Goal: Information Seeking & Learning: Learn about a topic

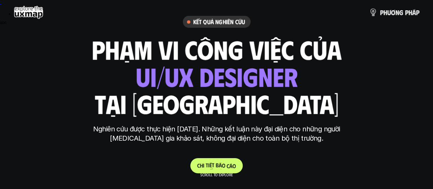
click at [216, 162] on link "C h i t i ế t b á o c á o" at bounding box center [216, 165] width 52 height 15
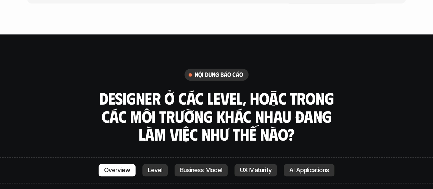
scroll to position [1745, 0]
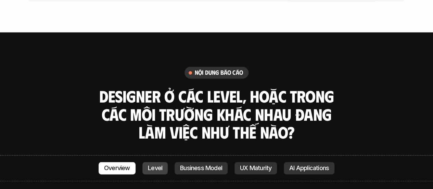
click at [156, 164] on p "Level" at bounding box center [155, 167] width 14 height 7
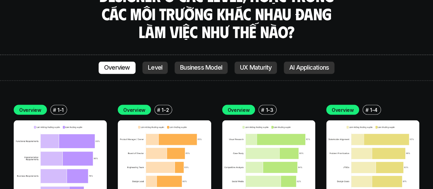
scroll to position [1878, 0]
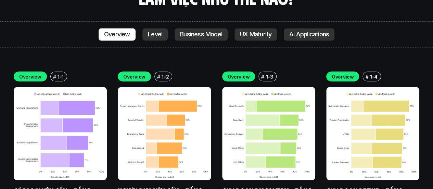
click at [42, 103] on img at bounding box center [60, 133] width 93 height 93
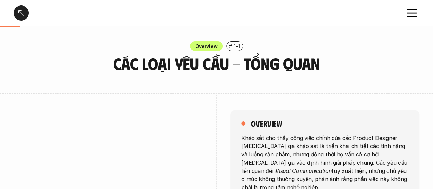
click at [20, 12] on div at bounding box center [21, 12] width 15 height 15
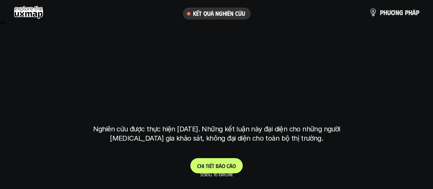
scroll to position [1879, 0]
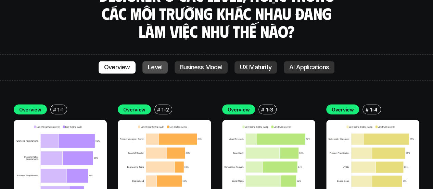
click at [152, 64] on p "Level" at bounding box center [155, 67] width 14 height 7
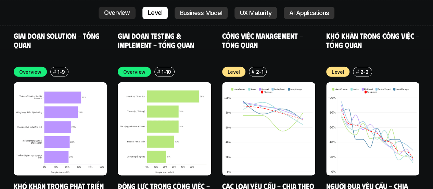
scroll to position [2186, 0]
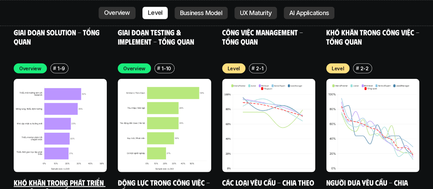
click at [64, 113] on img at bounding box center [60, 125] width 93 height 93
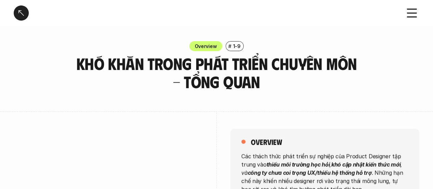
click at [21, 13] on div at bounding box center [21, 12] width 15 height 15
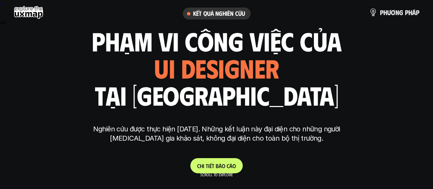
scroll to position [1879, 0]
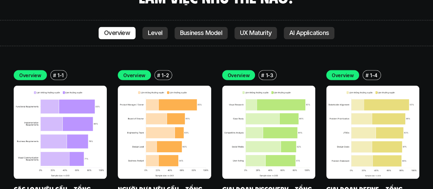
click at [270, 121] on img at bounding box center [268, 131] width 93 height 93
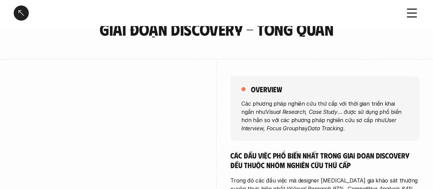
scroll to position [68, 0]
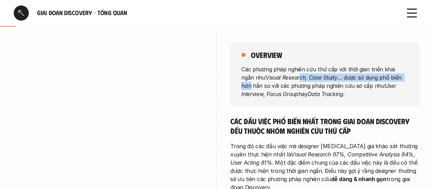
drag, startPoint x: 287, startPoint y: 77, endPoint x: 399, endPoint y: 78, distance: 111.6
click at [399, 78] on p "Các phương pháp nghiên cứu thứ cấp với thời gian triển khai ngắn như Visual Res…" at bounding box center [324, 81] width 167 height 33
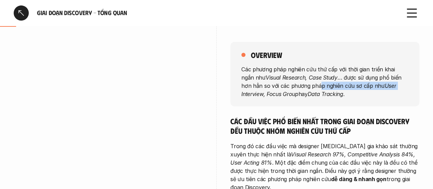
drag, startPoint x: 310, startPoint y: 82, endPoint x: 385, endPoint y: 85, distance: 75.7
click at [385, 85] on p "Các phương pháp nghiên cứu thứ cấp với thời gian triển khai ngắn như Visual Res…" at bounding box center [324, 81] width 167 height 33
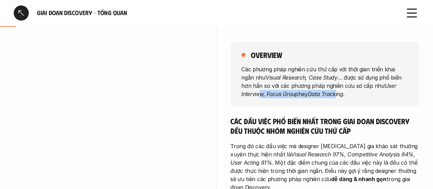
drag, startPoint x: 261, startPoint y: 97, endPoint x: 344, endPoint y: 93, distance: 82.6
click at [339, 93] on p "Các phương pháp nghiên cứu thứ cấp với thời gian triển khai ngắn như Visual Res…" at bounding box center [324, 81] width 167 height 33
click at [344, 93] on em "Data Tracking." at bounding box center [326, 93] width 37 height 7
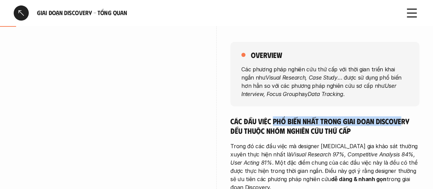
drag, startPoint x: 277, startPoint y: 121, endPoint x: 402, endPoint y: 123, distance: 125.3
click at [402, 123] on h5 "Các đầu việc phổ biến nhất trong giai đoạn Discovery đều thuộc nhóm nghiên cứu …" at bounding box center [324, 125] width 189 height 19
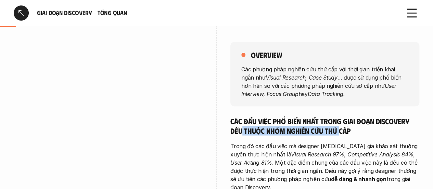
drag, startPoint x: 243, startPoint y: 130, endPoint x: 338, endPoint y: 131, distance: 95.5
click at [338, 131] on h5 "Các đầu việc phổ biến nhất trong giai đoạn Discovery đều thuộc nhóm nghiên cứu …" at bounding box center [324, 125] width 189 height 19
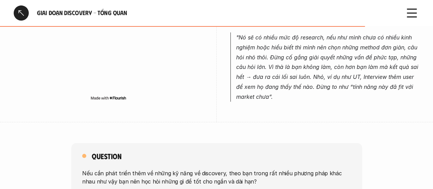
scroll to position [719, 0]
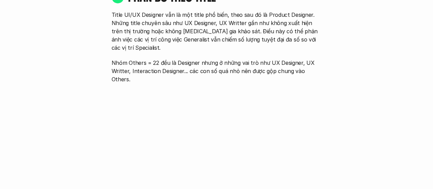
scroll to position [1879, 0]
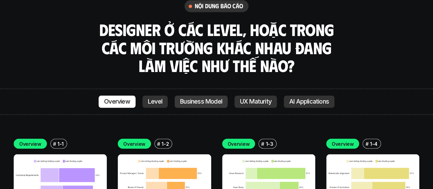
click at [207, 95] on link "Business Model" at bounding box center [201, 101] width 53 height 12
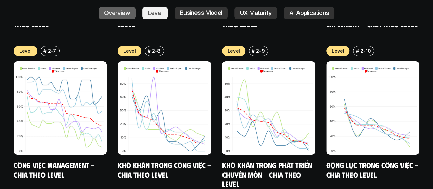
scroll to position [2645, 0]
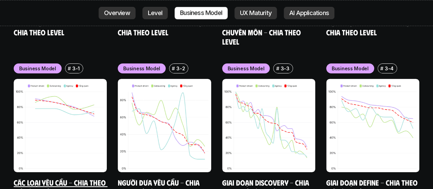
click at [74, 83] on img at bounding box center [60, 125] width 93 height 93
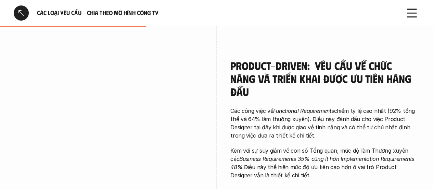
scroll to position [445, 0]
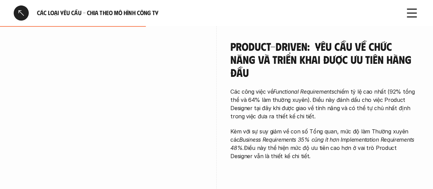
drag, startPoint x: 270, startPoint y: 78, endPoint x: 348, endPoint y: 77, distance: 78.0
click at [348, 87] on p "Các công việc về Functional Requirements chiếm tỷ lệ cao nhất (92% tổng thể và …" at bounding box center [324, 103] width 189 height 33
drag, startPoint x: 367, startPoint y: 77, endPoint x: 424, endPoint y: 78, distance: 56.8
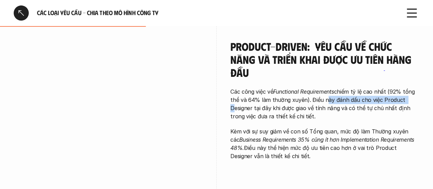
drag, startPoint x: 337, startPoint y: 88, endPoint x: 404, endPoint y: 90, distance: 67.1
click at [404, 90] on p "Các công việc về Functional Requirements chiếm tỷ lệ cao nhất (92% tổng thể và …" at bounding box center [324, 103] width 189 height 33
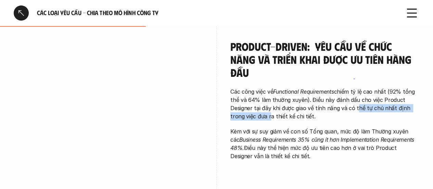
drag, startPoint x: 256, startPoint y: 99, endPoint x: 353, endPoint y: 99, distance: 97.2
click at [353, 99] on p "Các công việc về Functional Requirements chiếm tỷ lệ cao nhất (92% tổng thể và …" at bounding box center [324, 103] width 189 height 33
click at [294, 97] on p "Các công việc về Functional Requirements chiếm tỷ lệ cao nhất (92% tổng thể và …" at bounding box center [324, 103] width 189 height 33
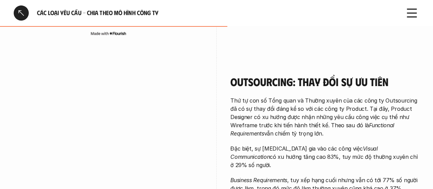
scroll to position [684, 0]
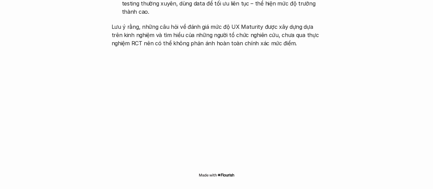
scroll to position [2645, 0]
